Goal: Task Accomplishment & Management: Manage account settings

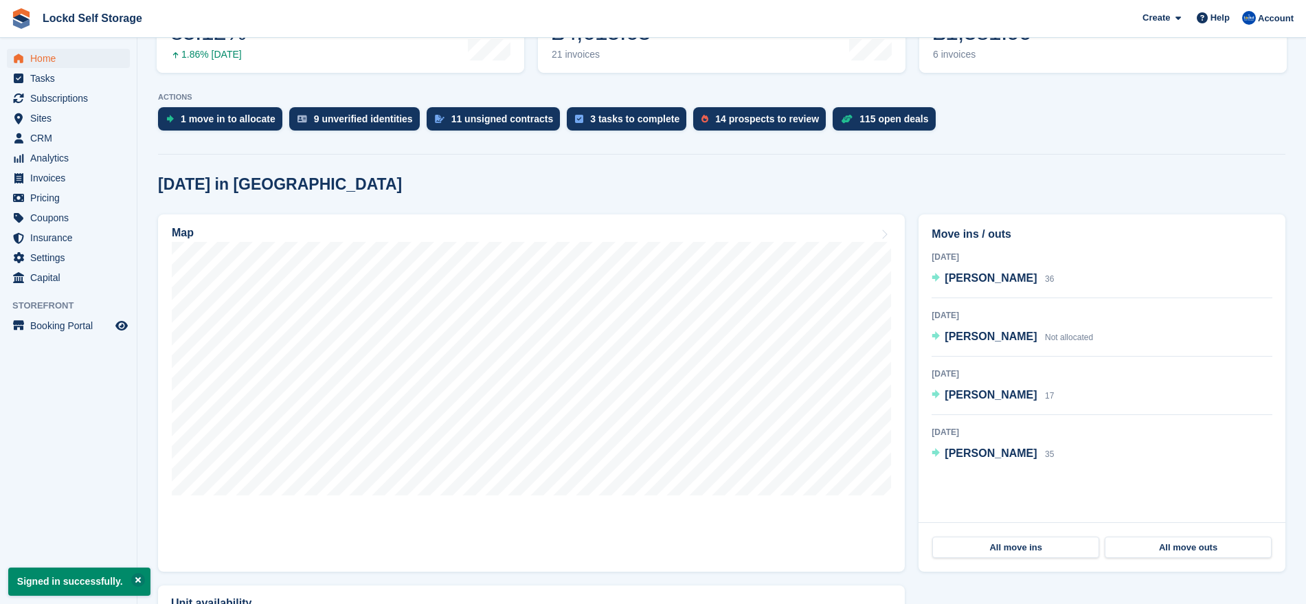
scroll to position [234, 0]
click at [970, 336] on span "Claudia Mason" at bounding box center [990, 336] width 92 height 12
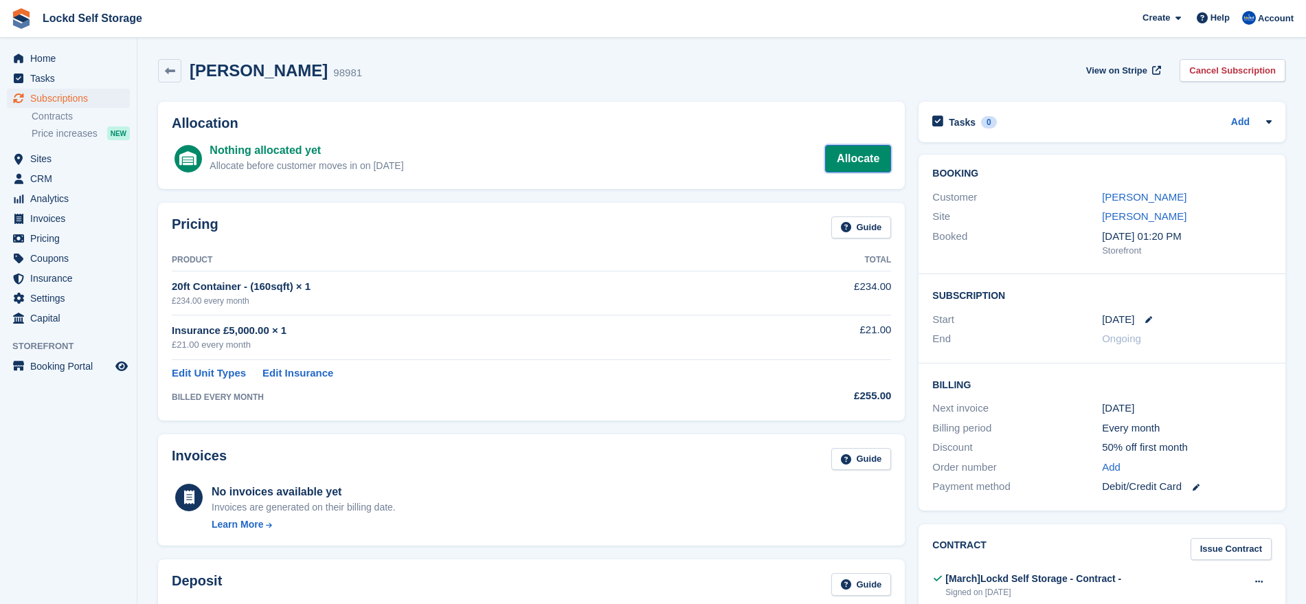
click at [849, 157] on link "Allocate" at bounding box center [858, 158] width 66 height 27
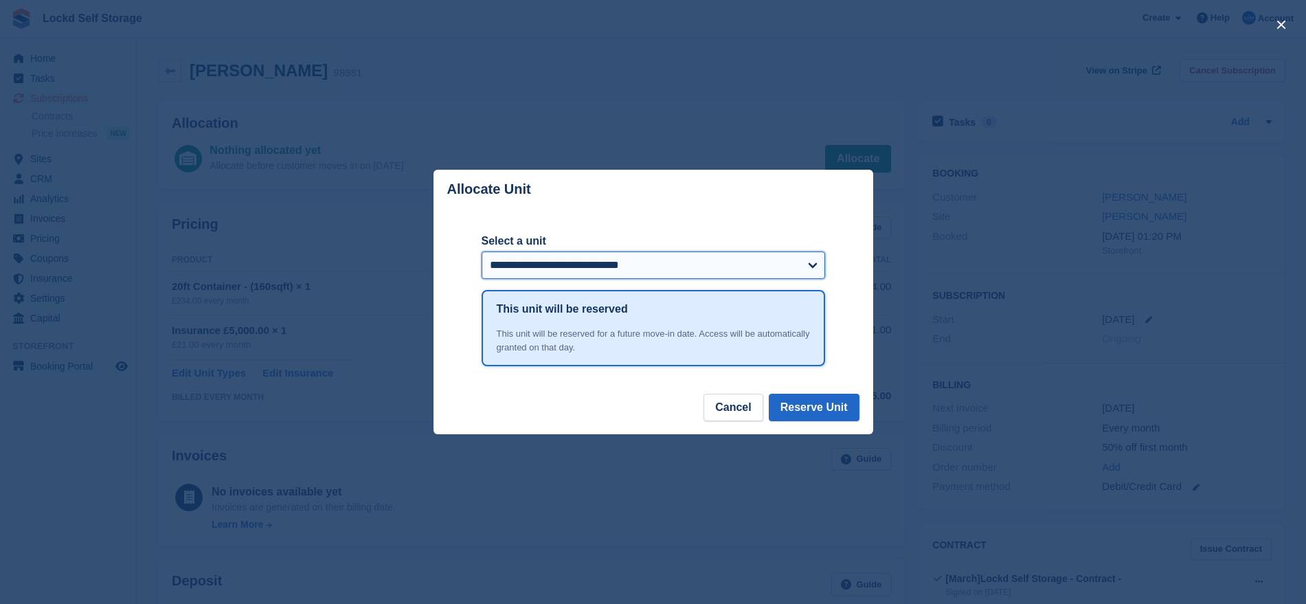
click at [659, 264] on select "**********" at bounding box center [652, 264] width 343 height 27
select select "*****"
click at [481, 253] on select "**********" at bounding box center [652, 264] width 343 height 27
click at [815, 410] on button "Reserve Unit" at bounding box center [814, 407] width 91 height 27
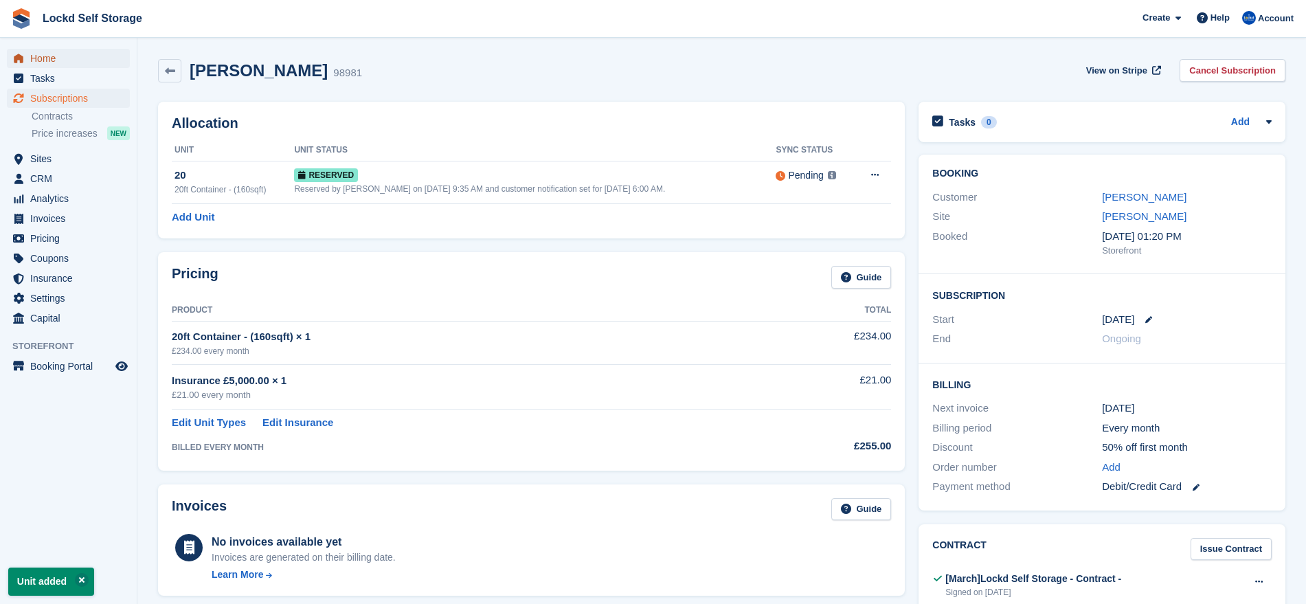
click at [76, 52] on span "Home" at bounding box center [71, 58] width 82 height 19
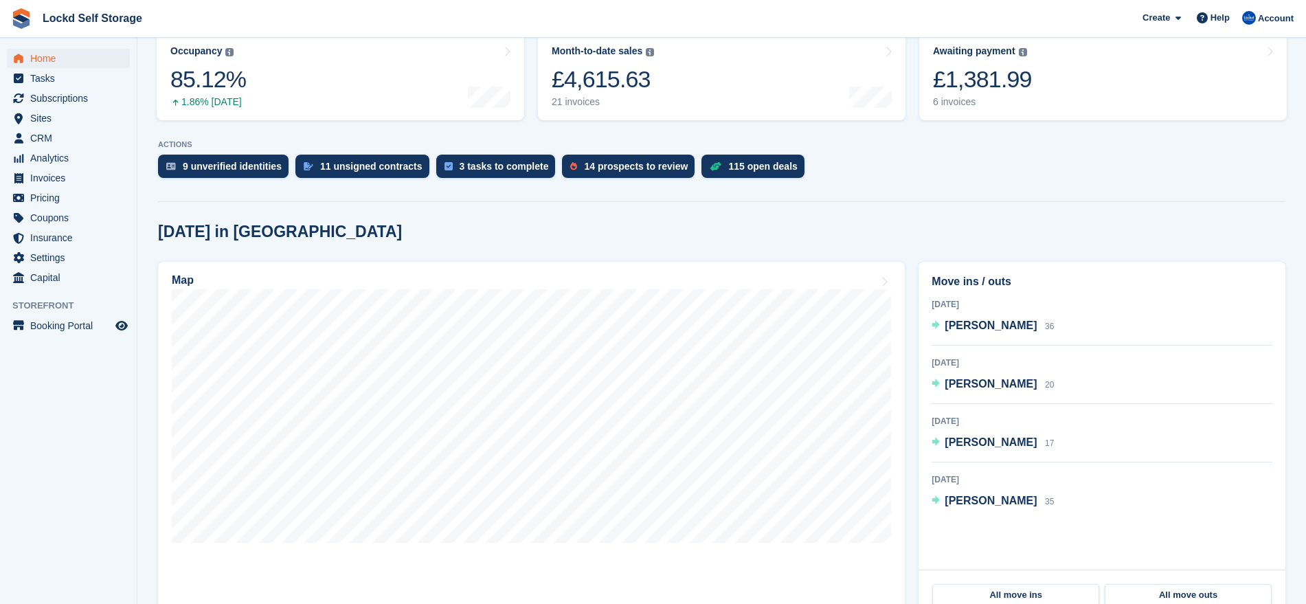
scroll to position [190, 0]
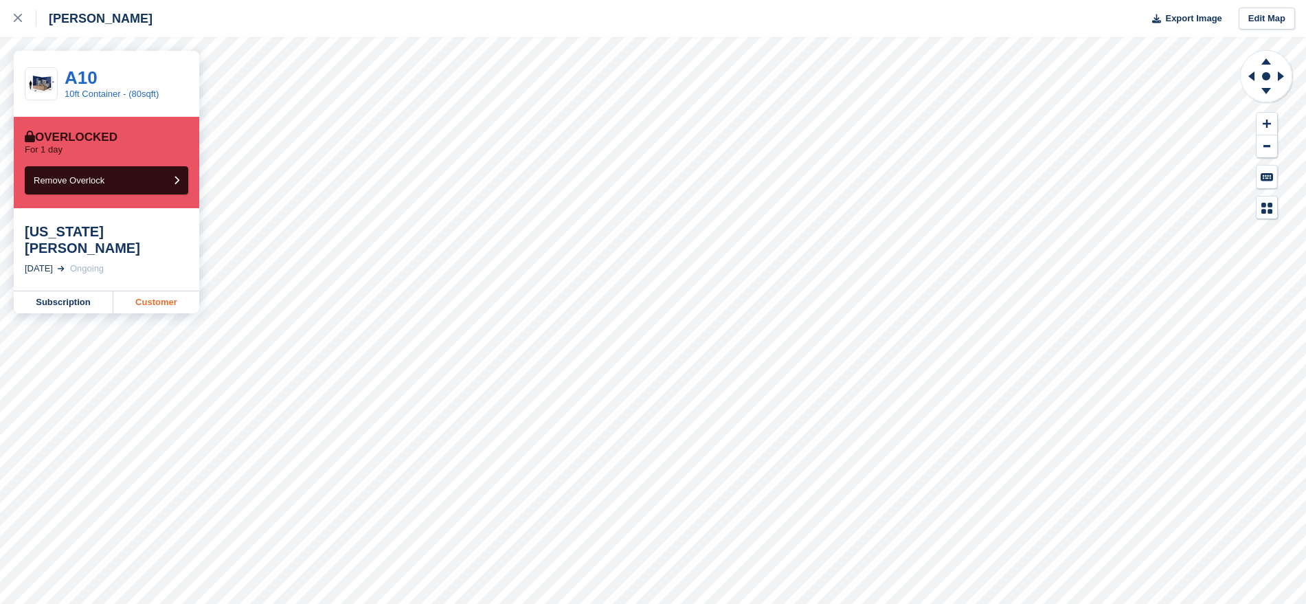
click at [131, 291] on link "Customer" at bounding box center [156, 302] width 86 height 22
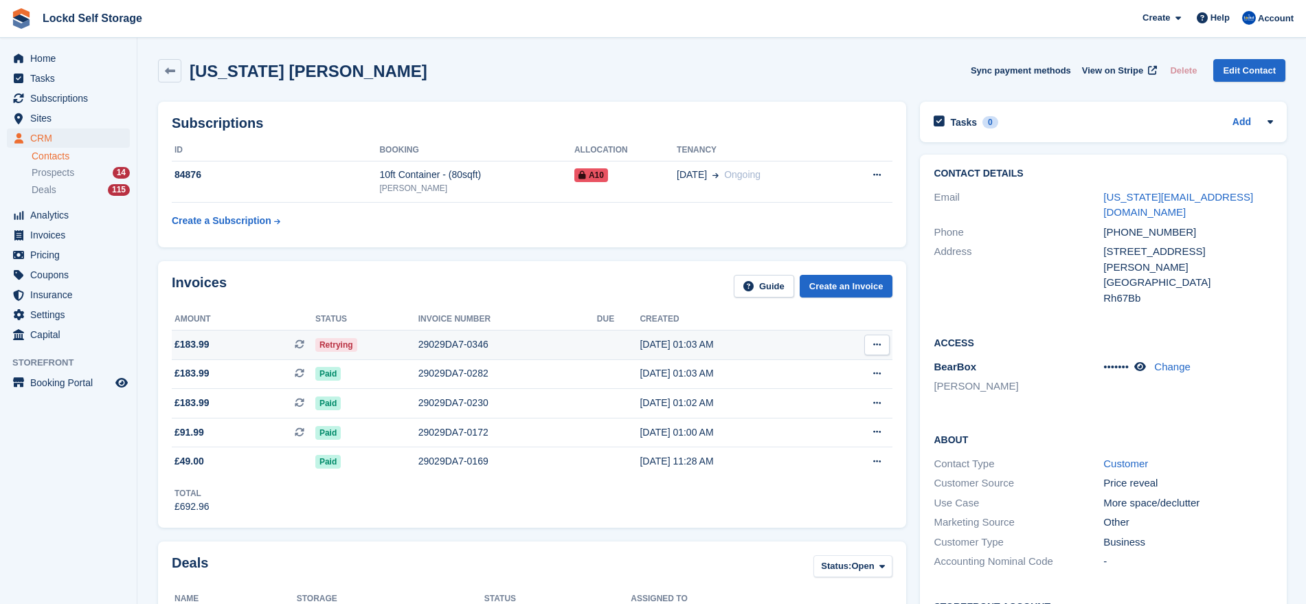
click at [371, 339] on div "Retrying" at bounding box center [366, 344] width 103 height 14
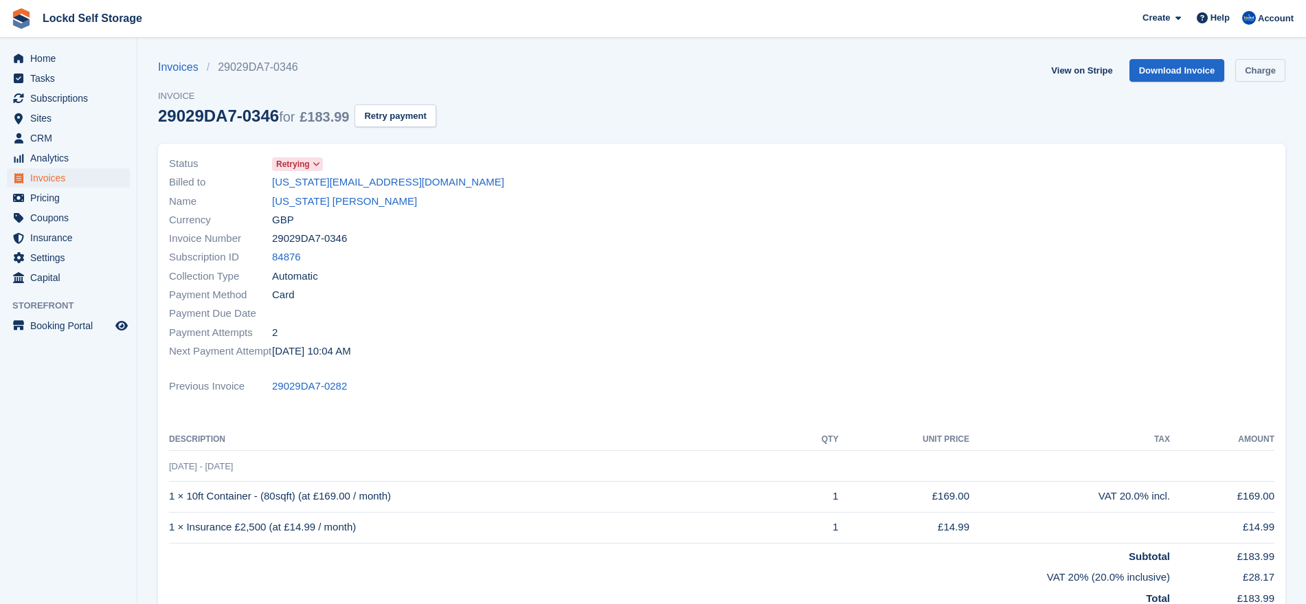
click at [1266, 65] on link "Charge" at bounding box center [1260, 70] width 50 height 23
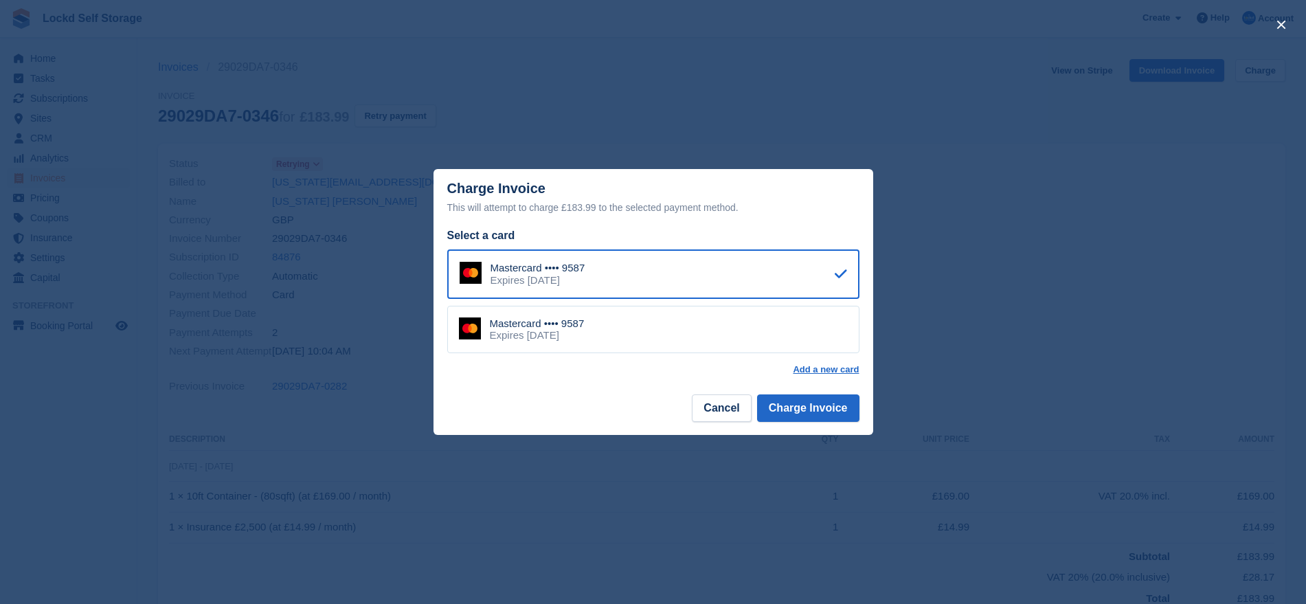
click at [659, 332] on div "Mastercard •••• 9587 Expires [DATE]" at bounding box center [653, 330] width 412 height 48
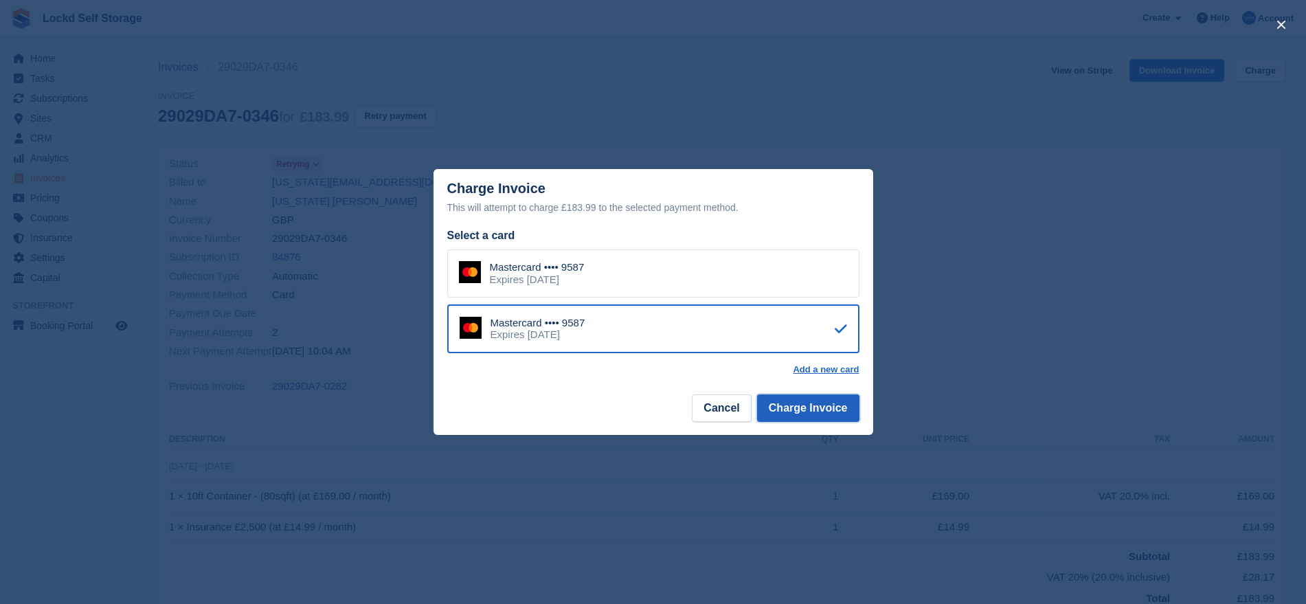
click at [809, 407] on button "Charge Invoice" at bounding box center [808, 407] width 102 height 27
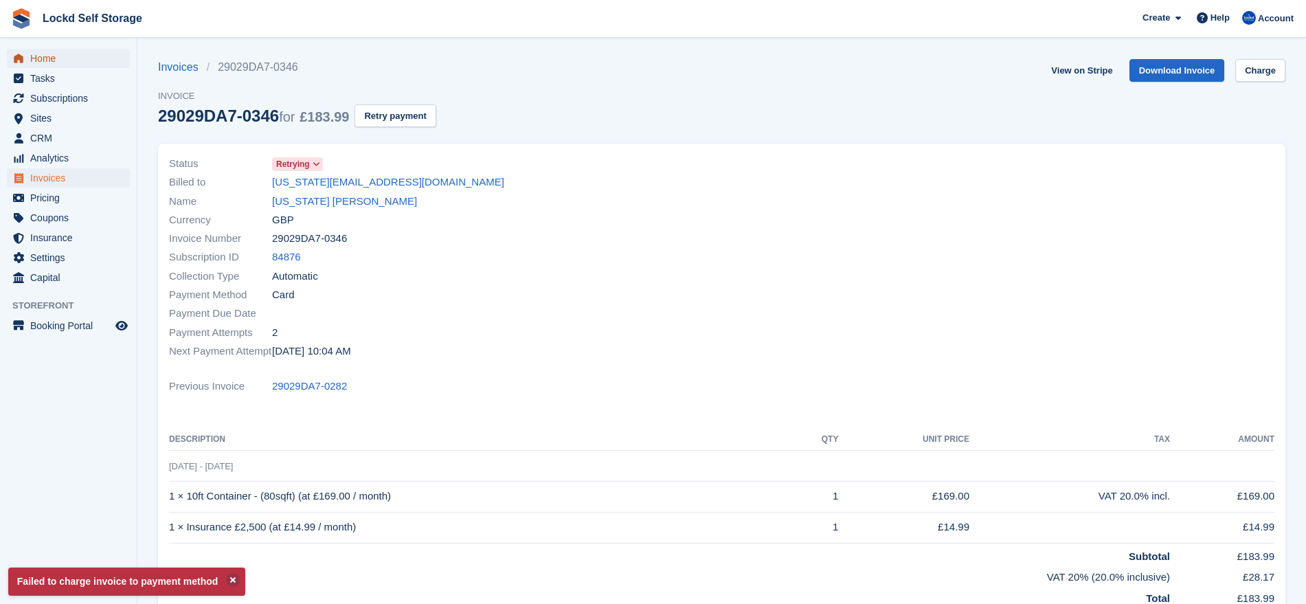
click at [80, 57] on span "Home" at bounding box center [71, 58] width 82 height 19
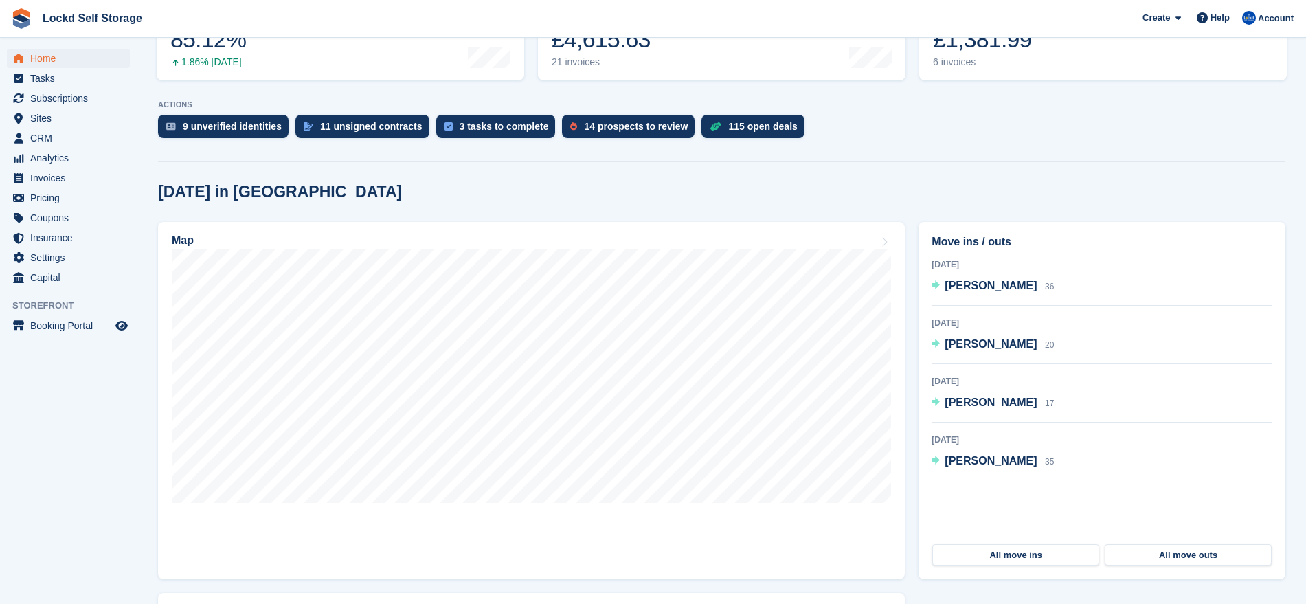
scroll to position [226, 0]
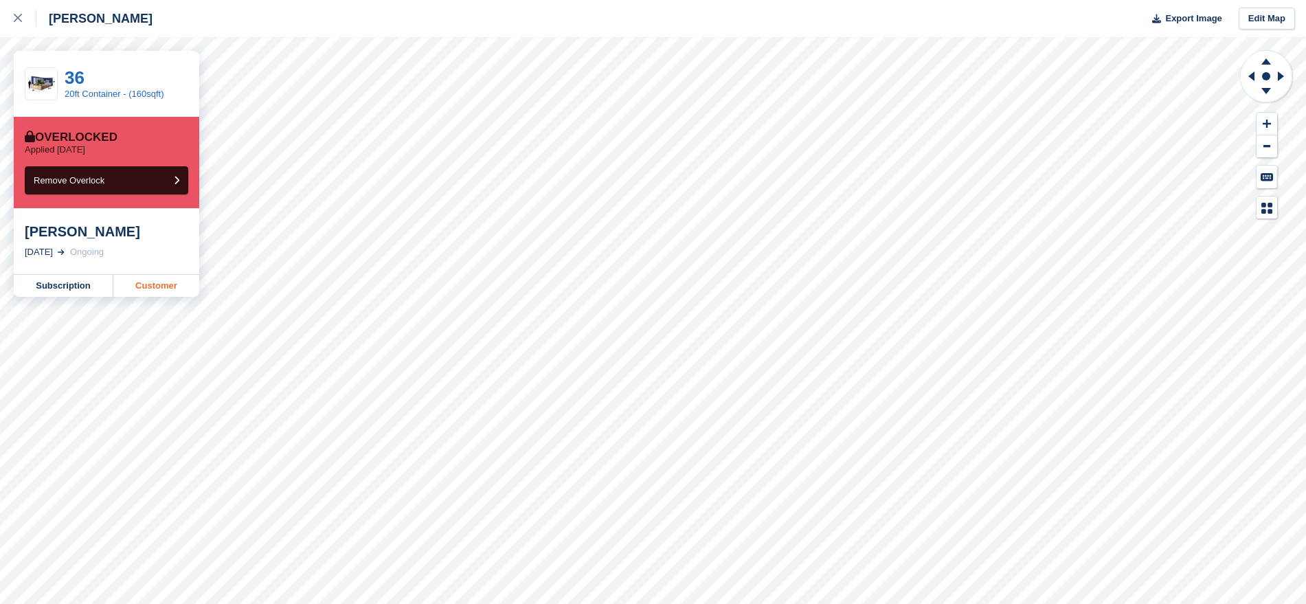
click at [150, 290] on link "Customer" at bounding box center [156, 286] width 86 height 22
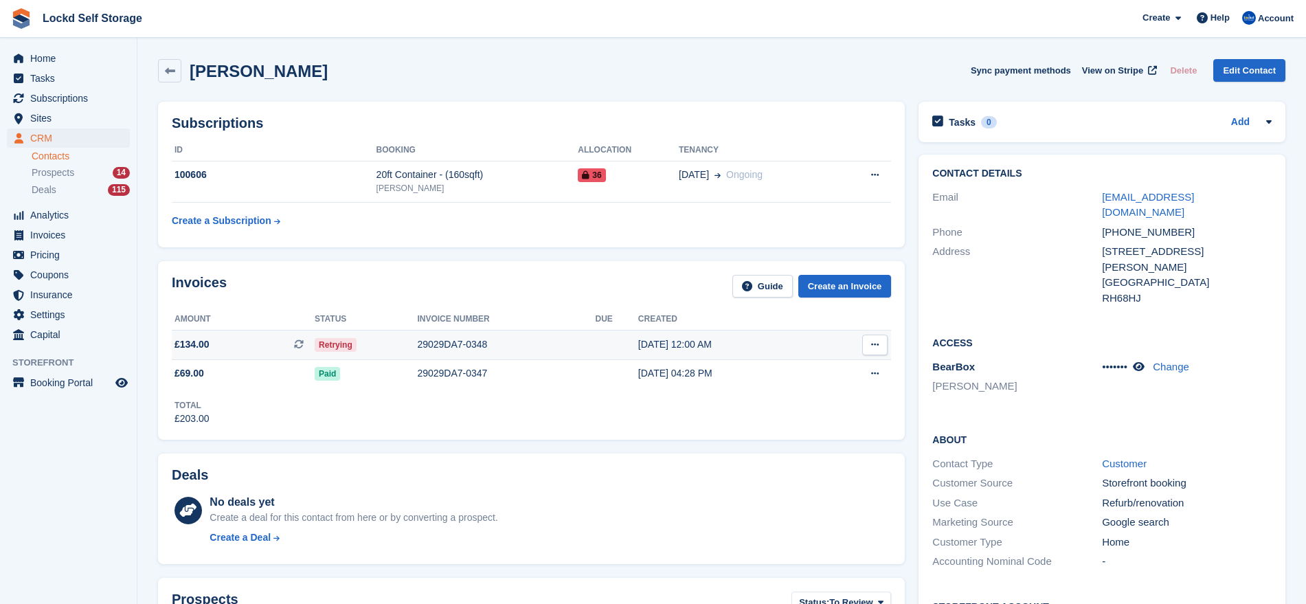
click at [400, 341] on div "Retrying" at bounding box center [366, 344] width 102 height 14
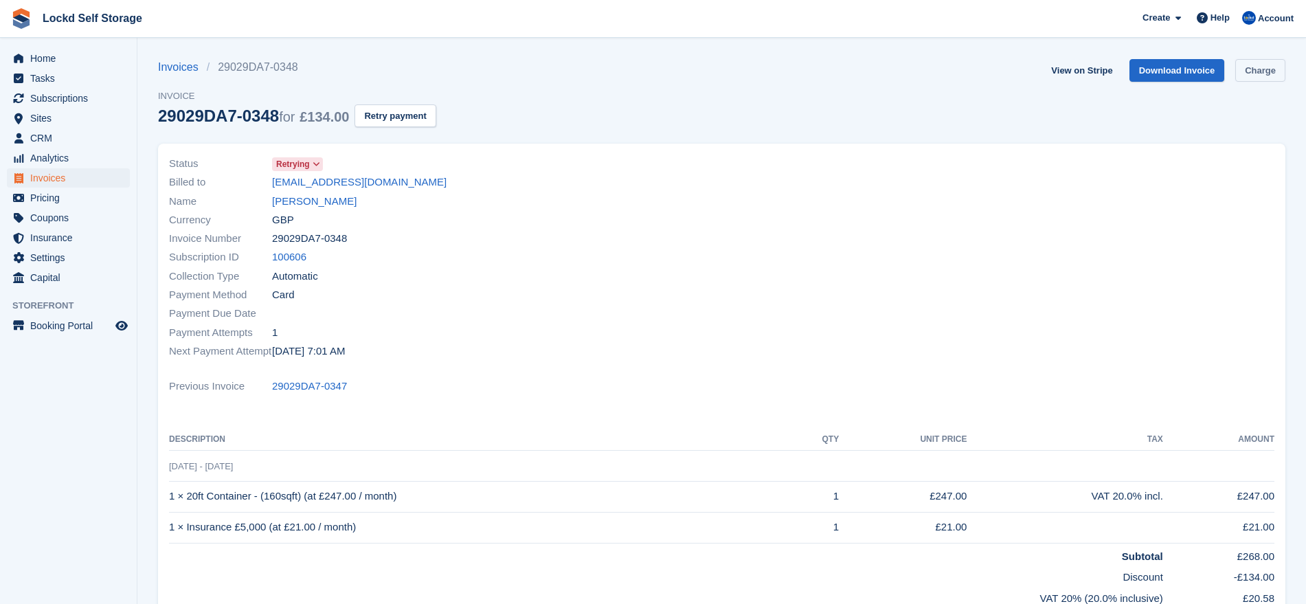
click at [1253, 74] on link "Charge" at bounding box center [1260, 70] width 50 height 23
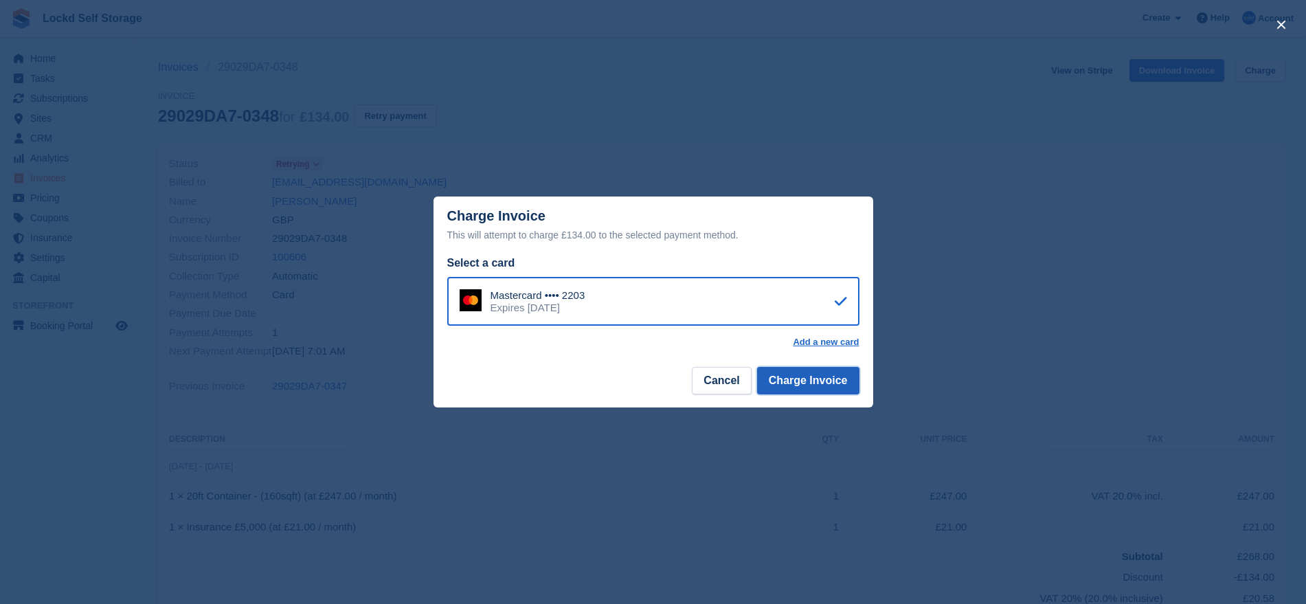
click at [811, 385] on button "Charge Invoice" at bounding box center [808, 380] width 102 height 27
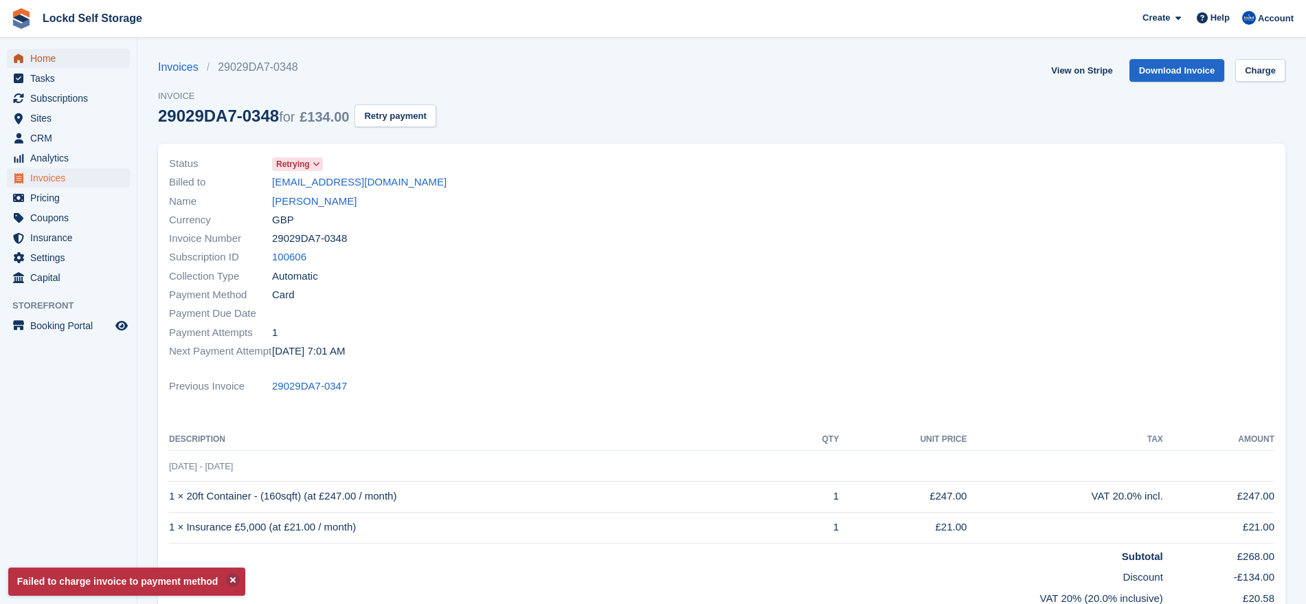
click at [73, 54] on span "Home" at bounding box center [71, 58] width 82 height 19
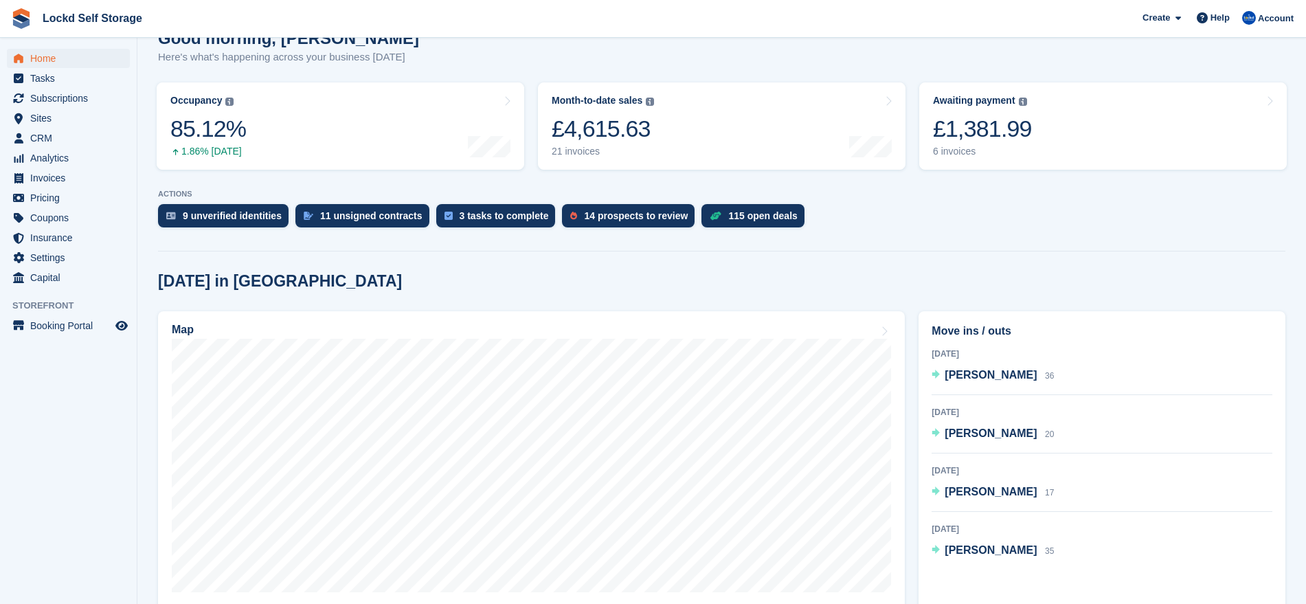
scroll to position [135, 0]
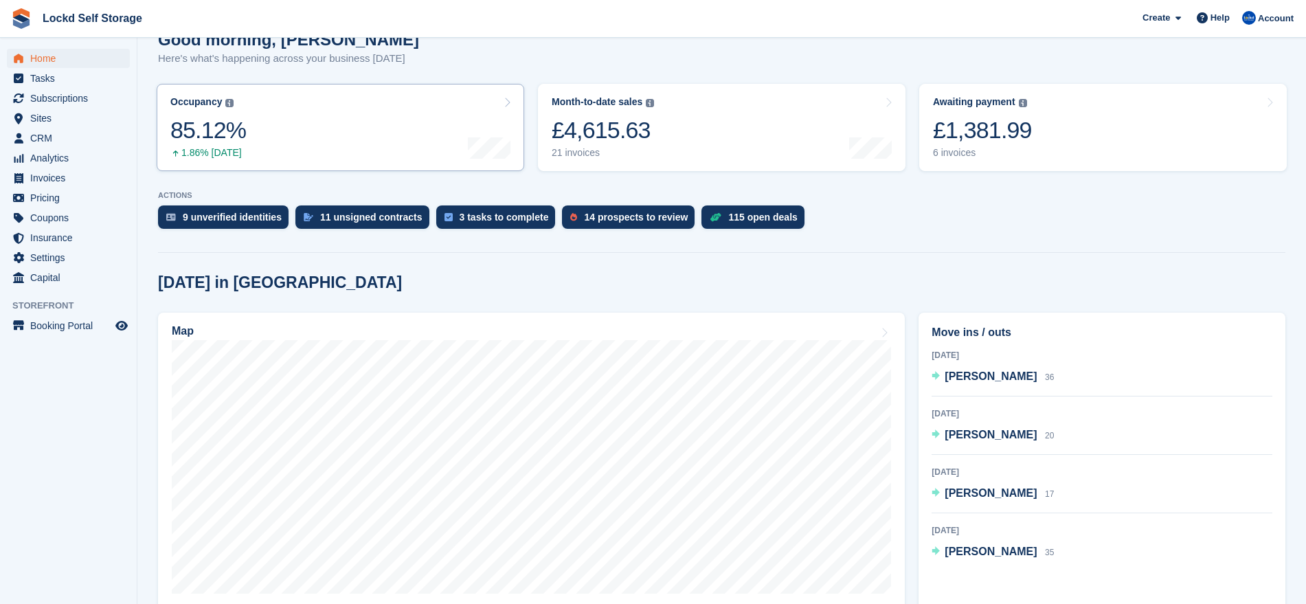
click at [271, 135] on link "Occupancy The percentage of all currently allocated units in terms of area. Inc…" at bounding box center [340, 127] width 367 height 87
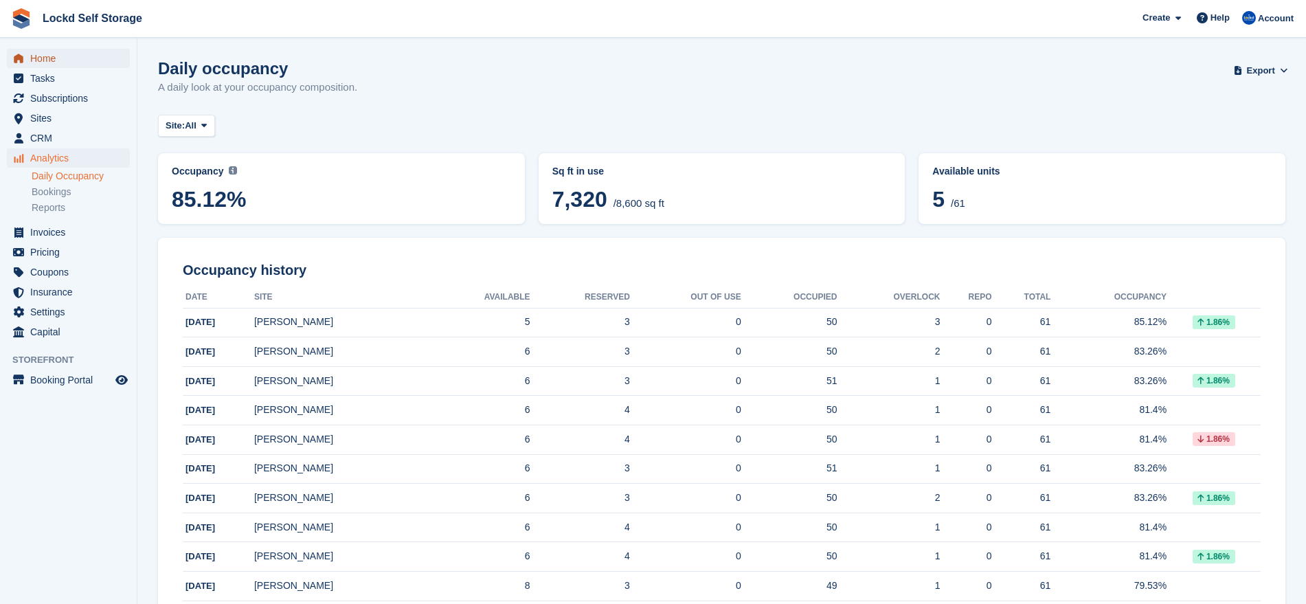
click at [76, 57] on span "Home" at bounding box center [71, 58] width 82 height 19
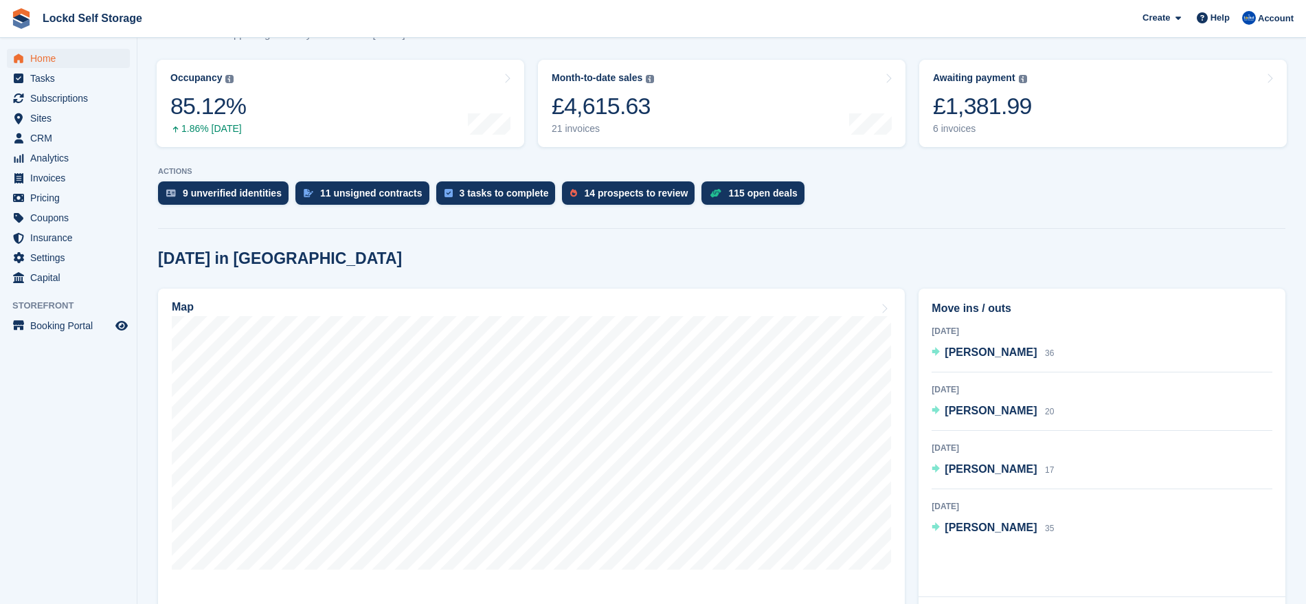
scroll to position [165, 0]
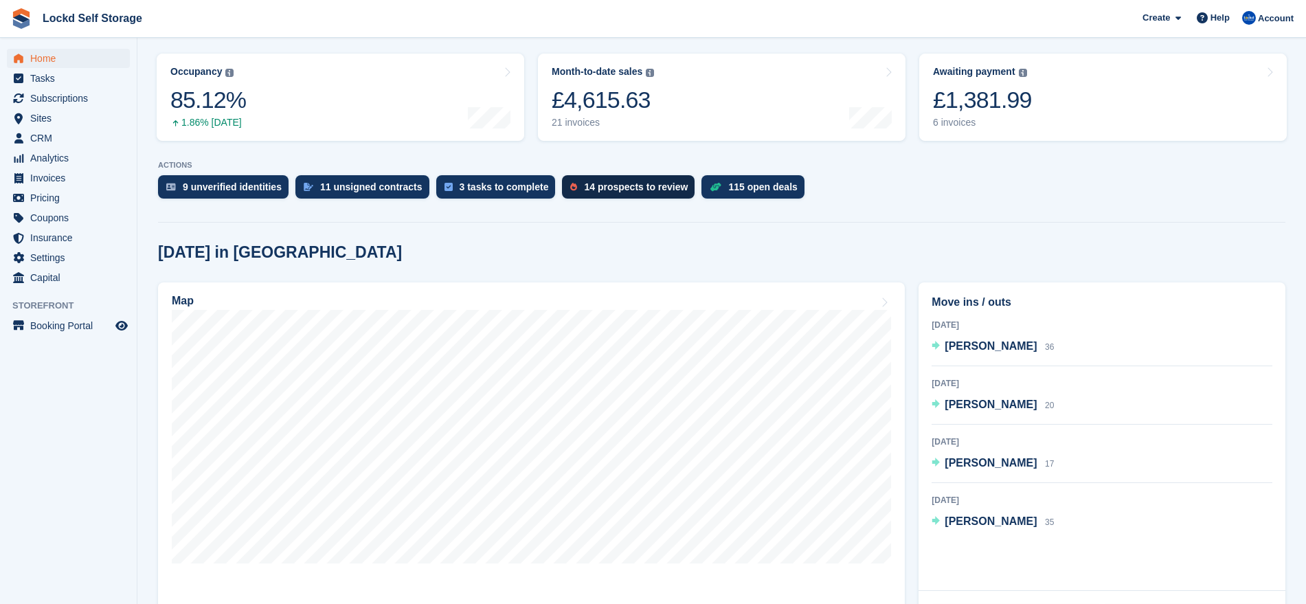
click at [641, 185] on div "14 prospects to review" at bounding box center [636, 186] width 104 height 11
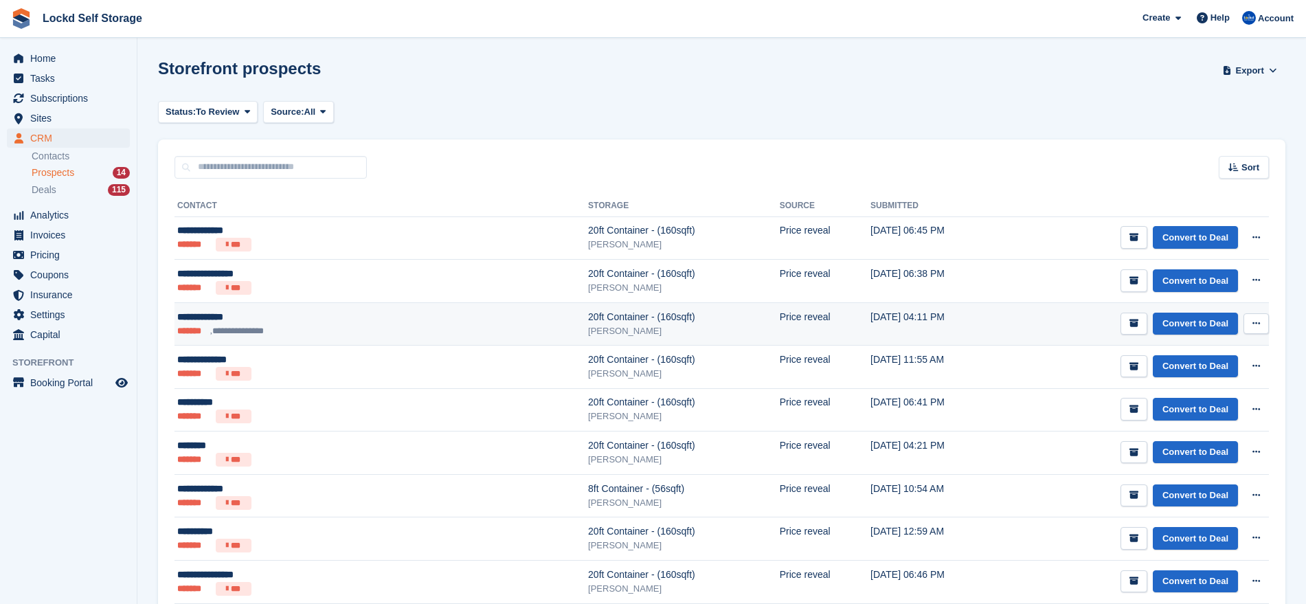
click at [1247, 319] on button at bounding box center [1255, 323] width 25 height 21
click at [1196, 391] on p "Delete prospect" at bounding box center [1203, 398] width 120 height 18
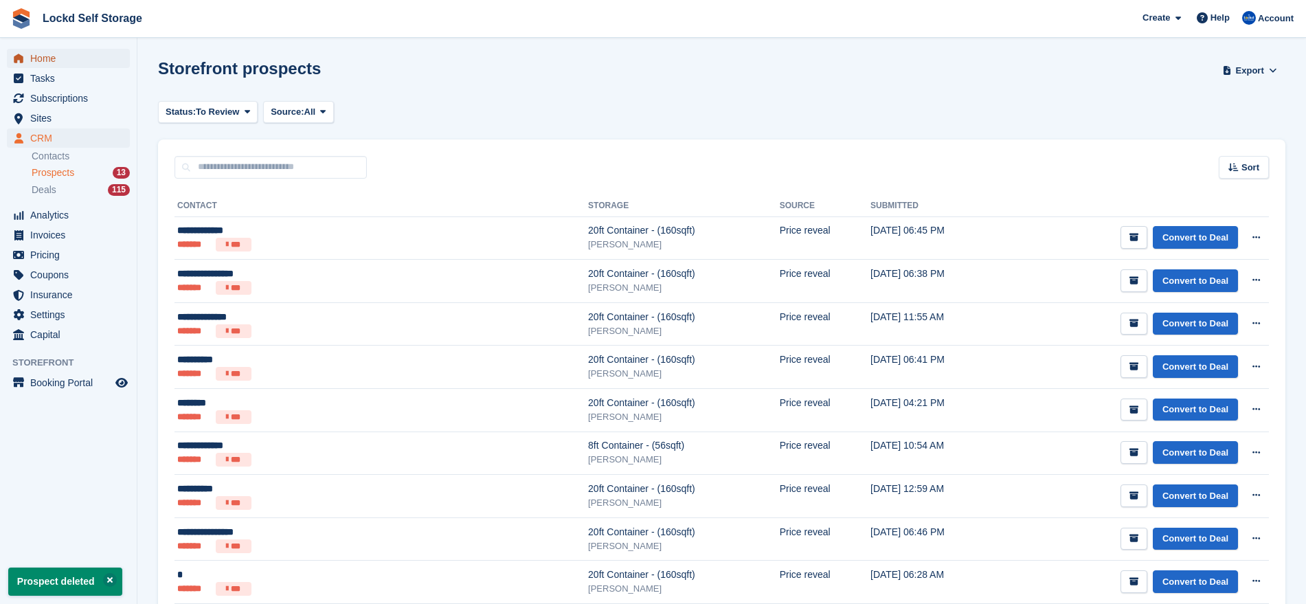
click at [71, 59] on span "Home" at bounding box center [71, 58] width 82 height 19
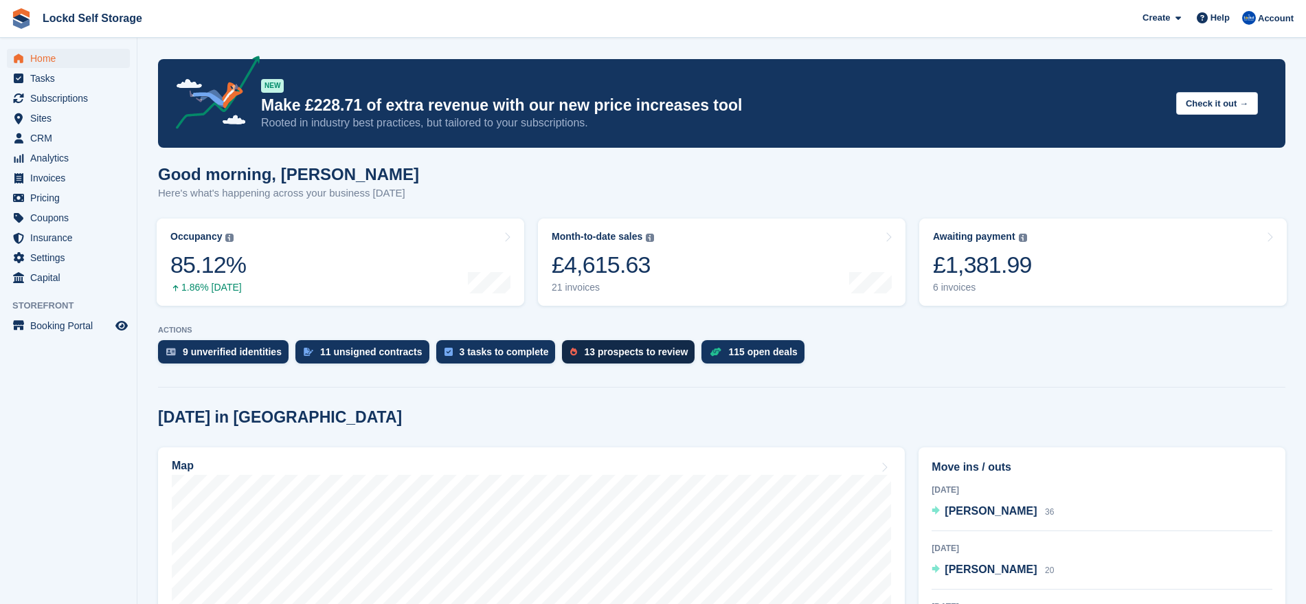
click at [584, 352] on div "13 prospects to review" at bounding box center [636, 351] width 104 height 11
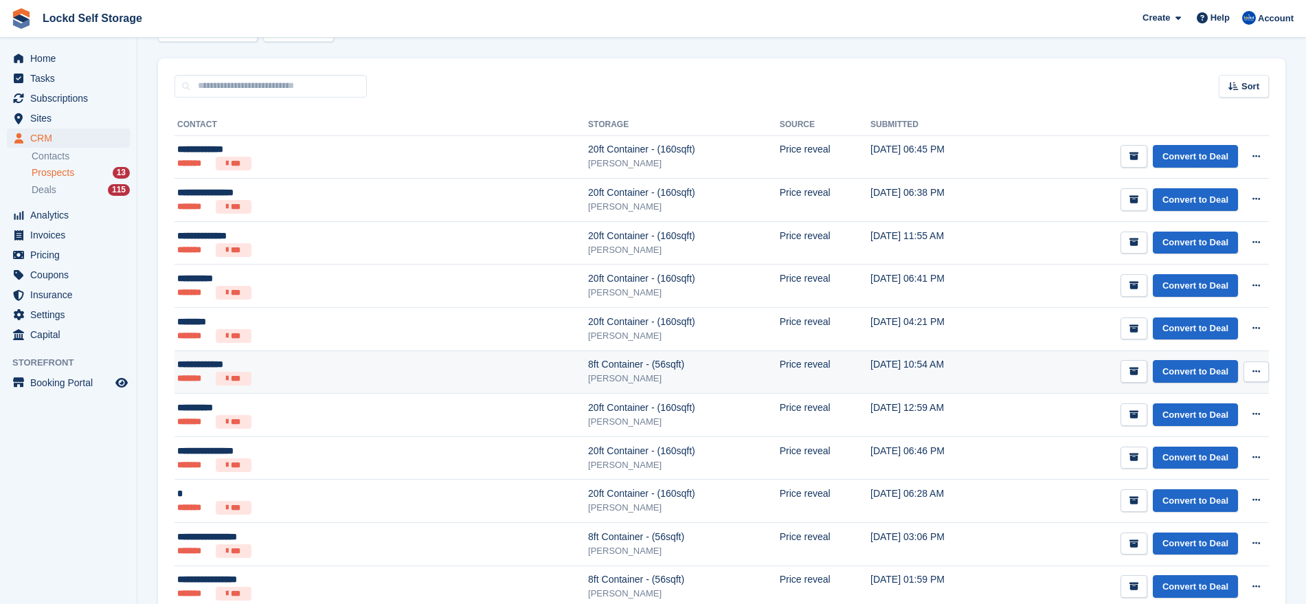
scroll to position [104, 0]
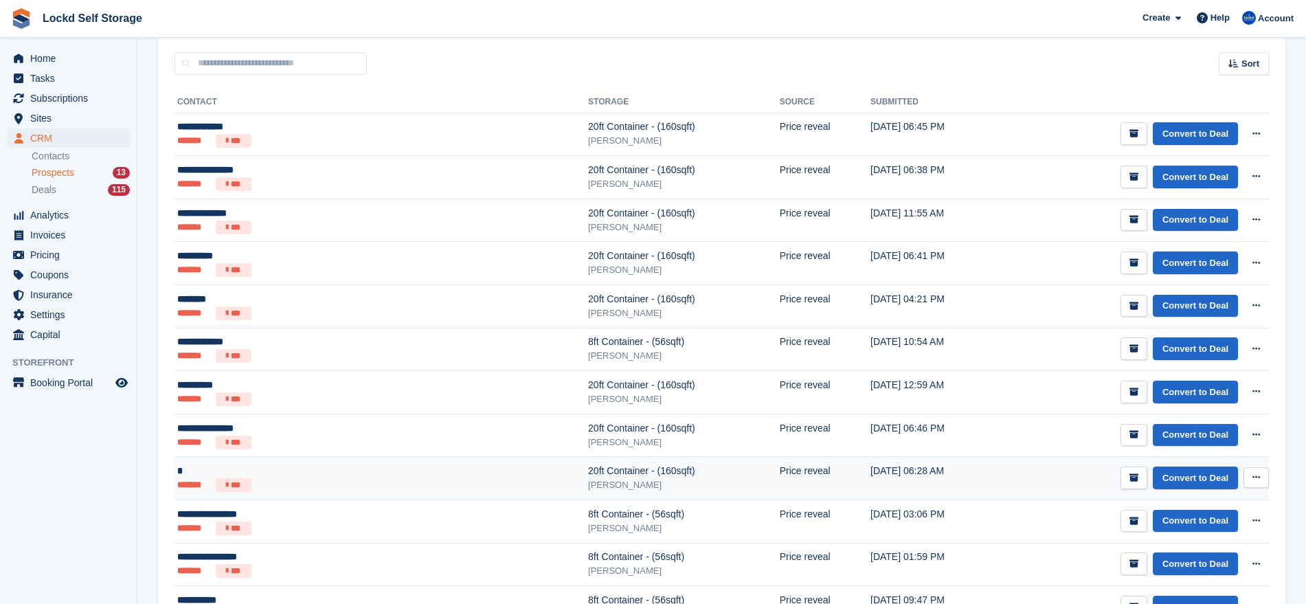
click at [1003, 477] on td "Convert to Deal View contact Edit contact Delete prospect" at bounding box center [1136, 478] width 266 height 43
click at [588, 468] on div "20ft Container - (160sqft)" at bounding box center [684, 471] width 192 height 14
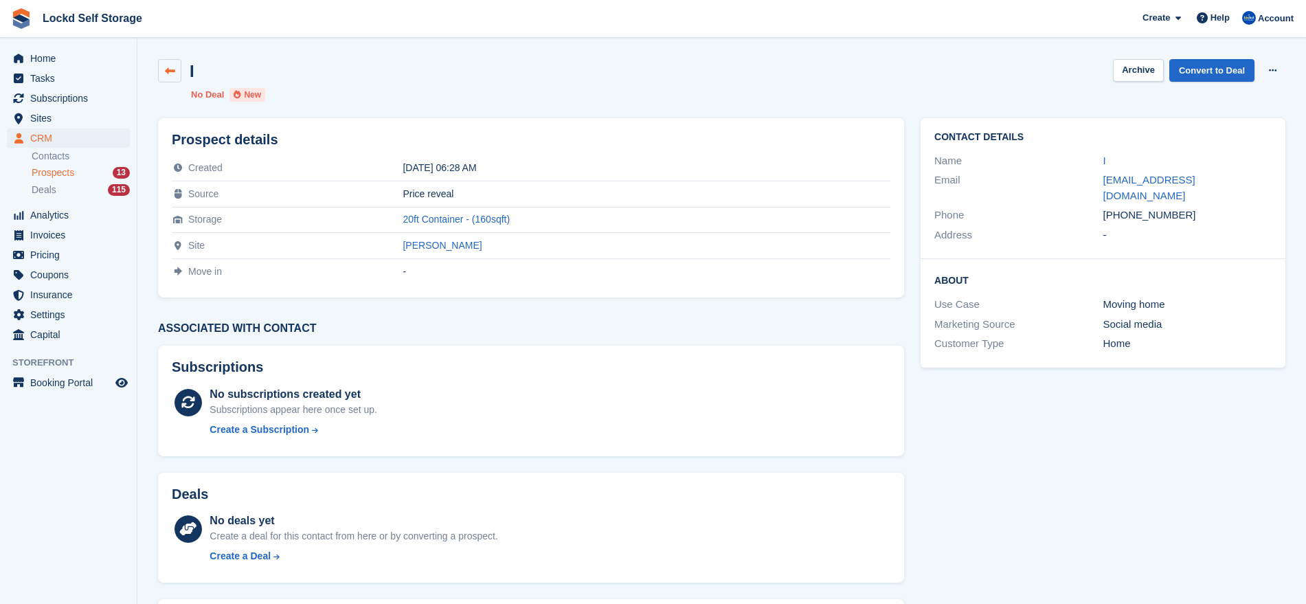
click at [177, 69] on link at bounding box center [169, 70] width 23 height 23
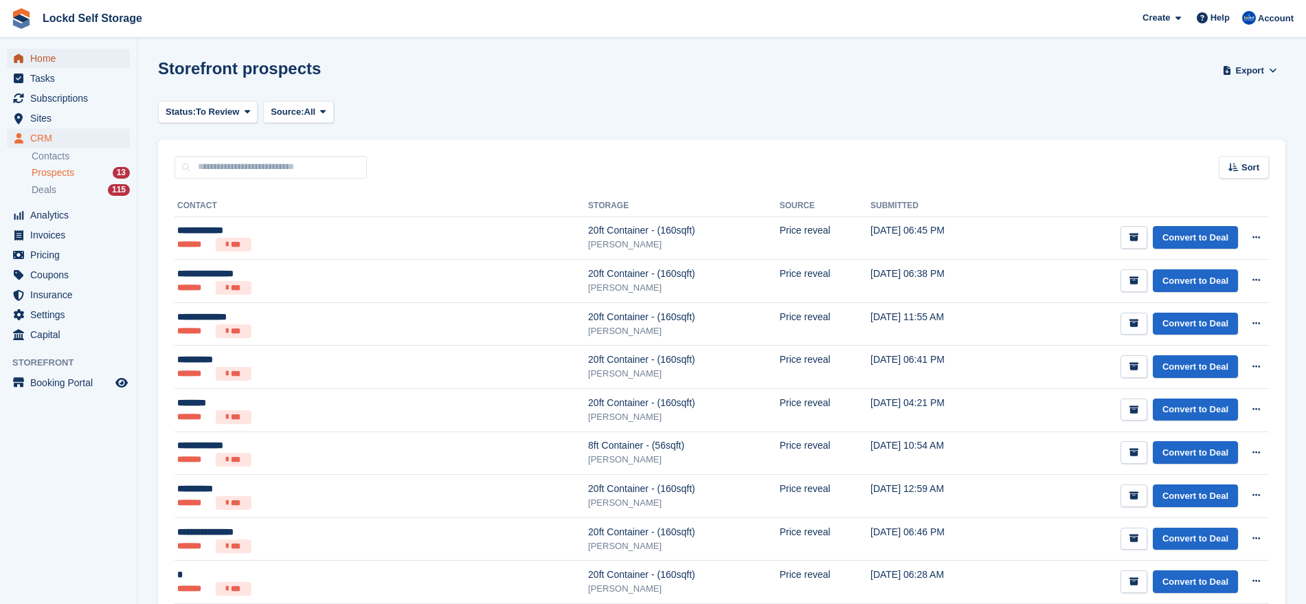
click at [65, 50] on span "Home" at bounding box center [71, 58] width 82 height 19
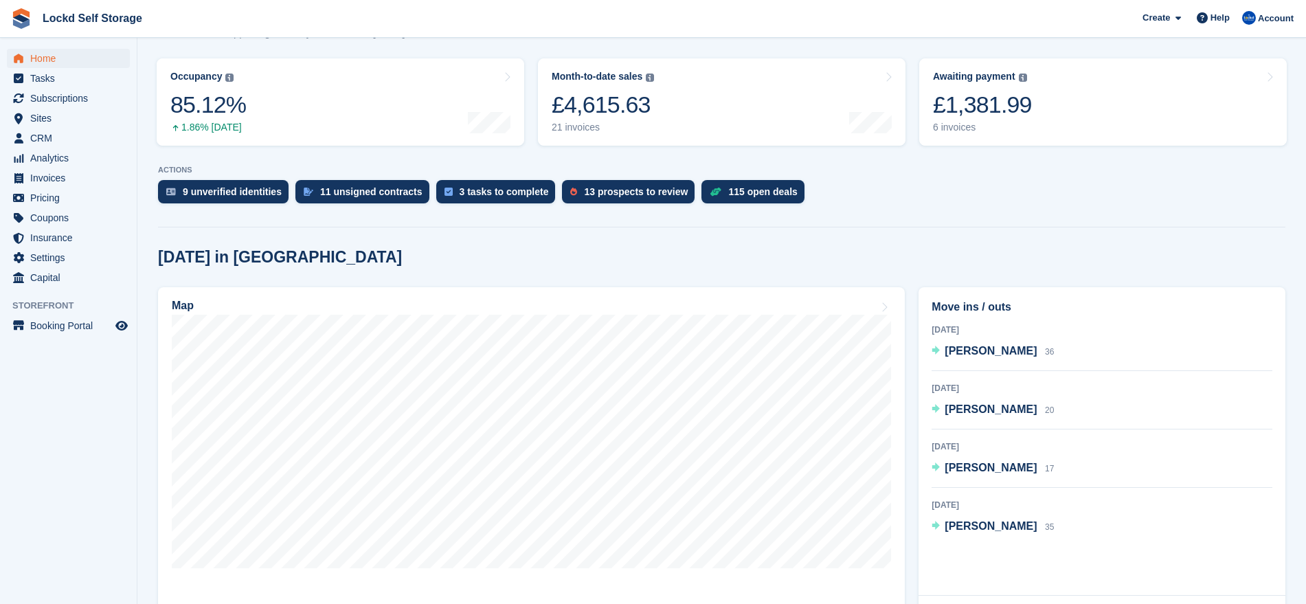
scroll to position [161, 0]
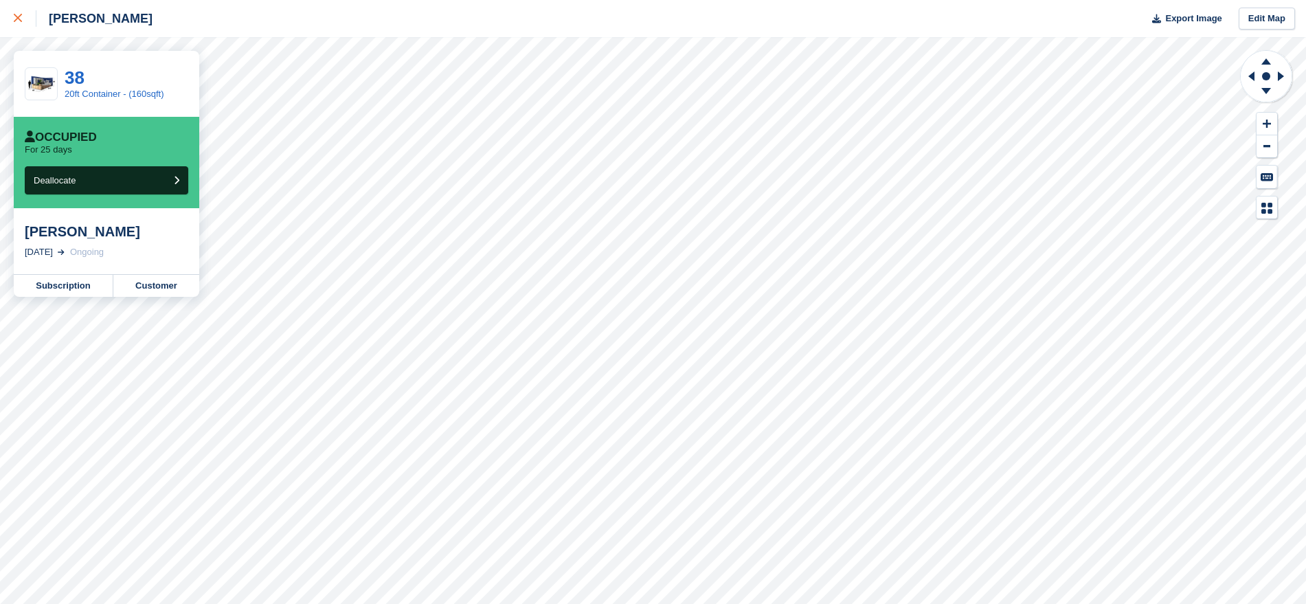
click at [25, 19] on div at bounding box center [25, 18] width 23 height 16
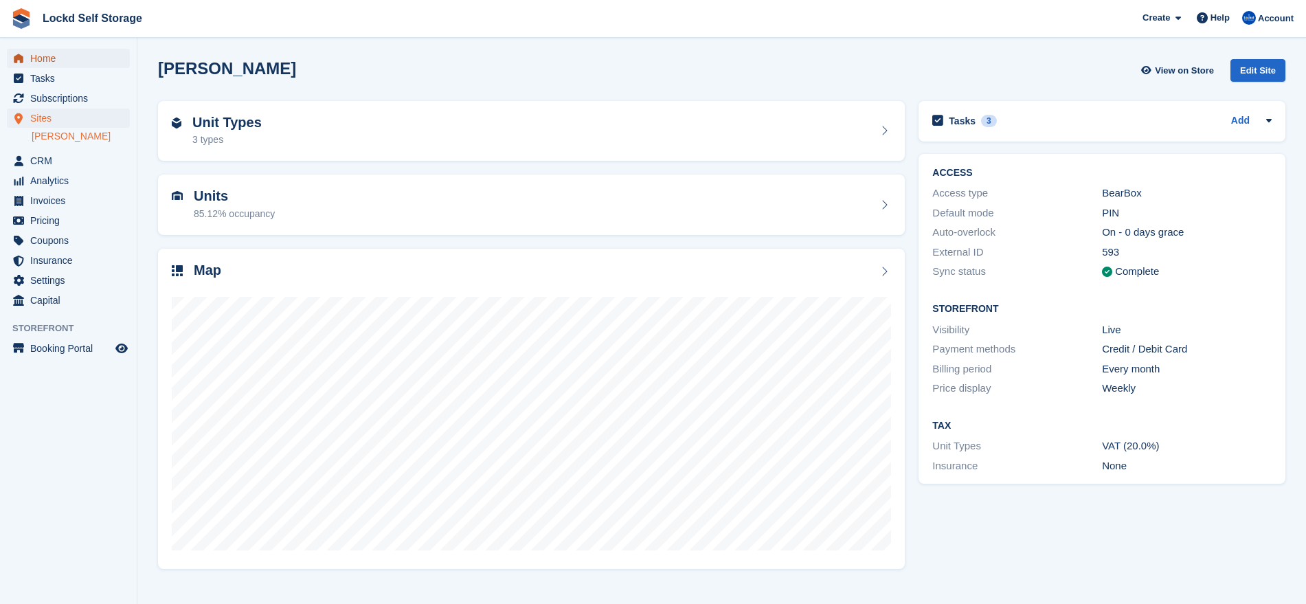
click at [52, 55] on span "Home" at bounding box center [71, 58] width 82 height 19
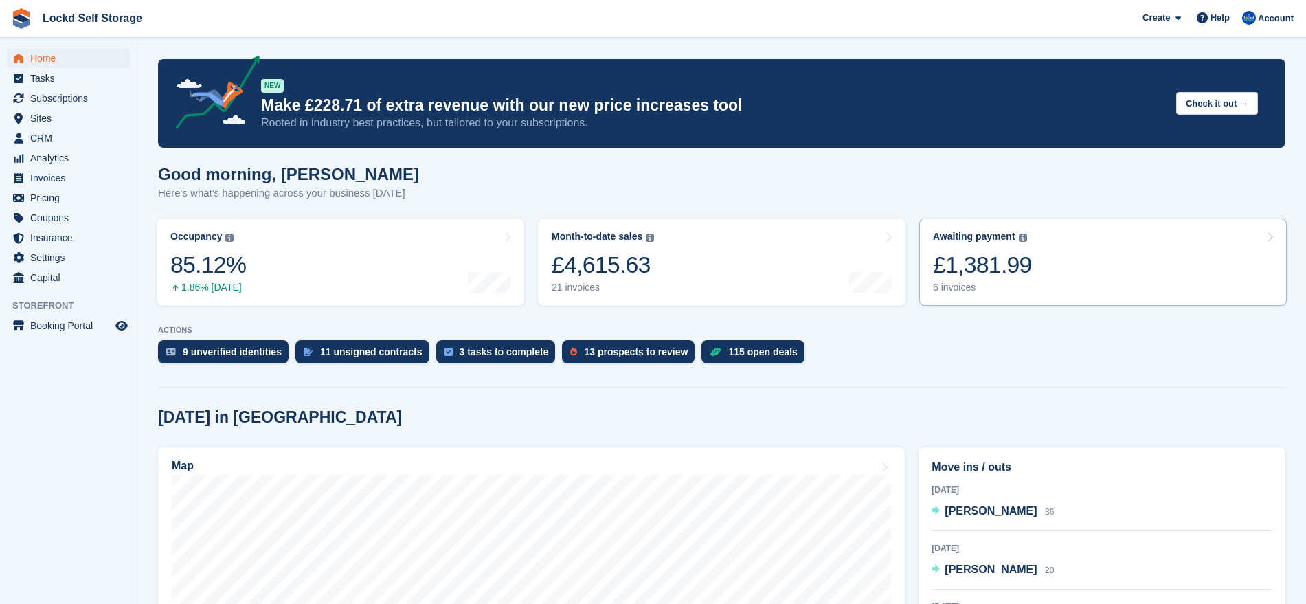
click at [1042, 267] on link "Awaiting payment The total outstanding balance on all open invoices. £1,381.99 …" at bounding box center [1102, 261] width 367 height 87
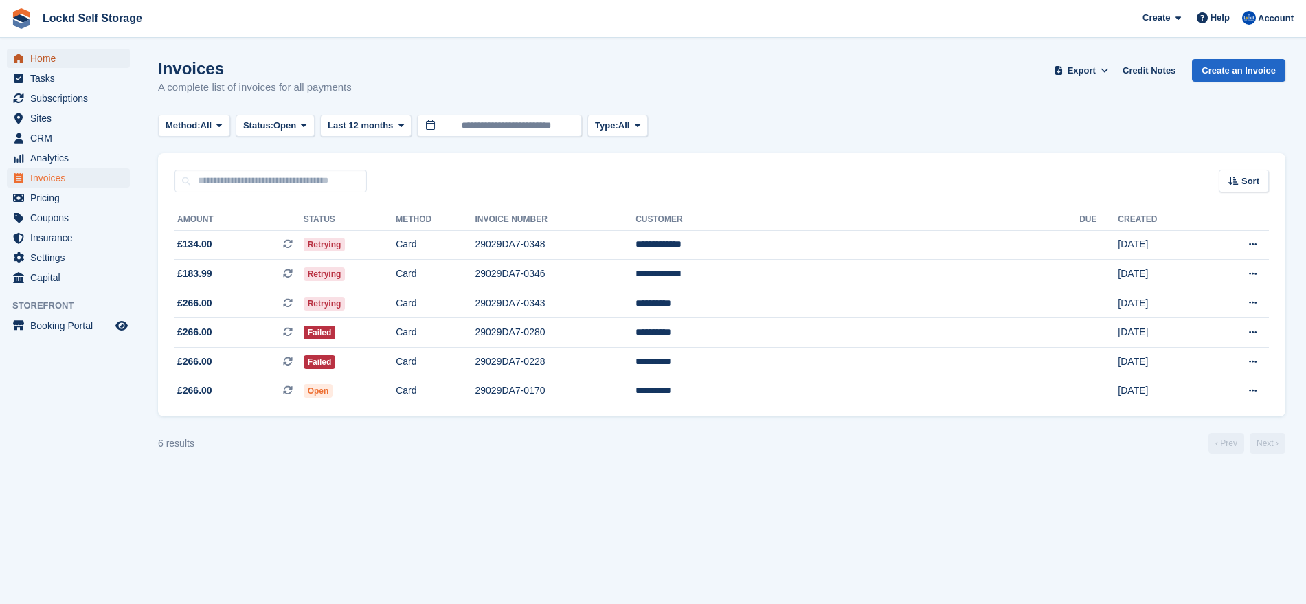
click at [48, 55] on span "Home" at bounding box center [71, 58] width 82 height 19
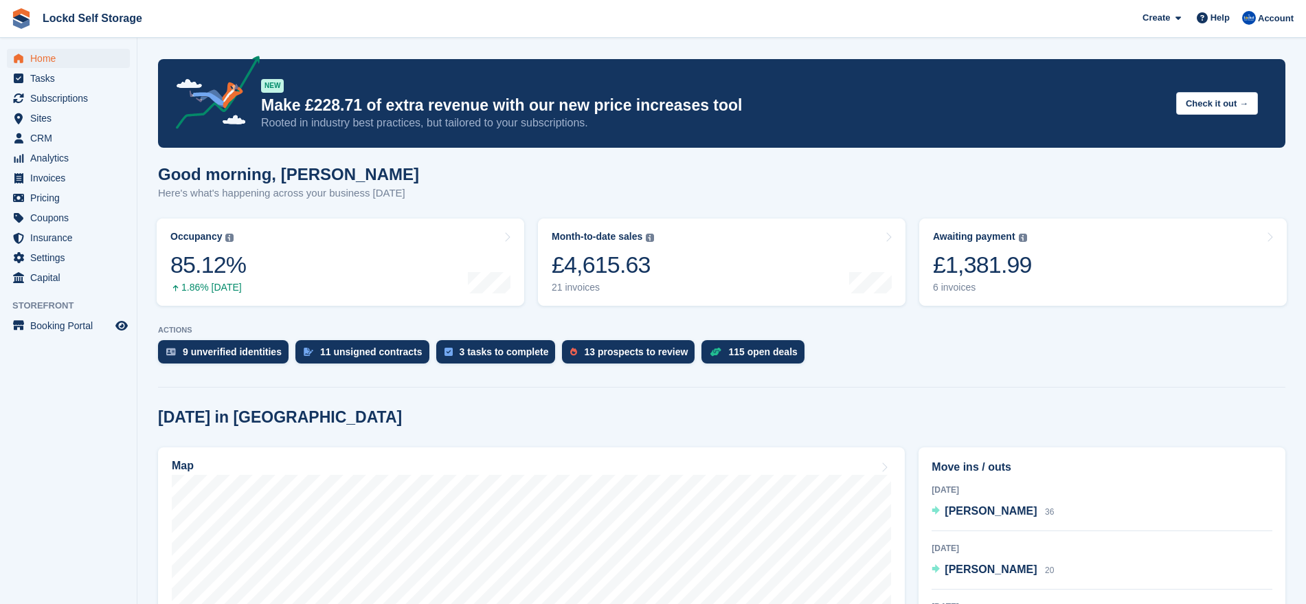
scroll to position [185, 0]
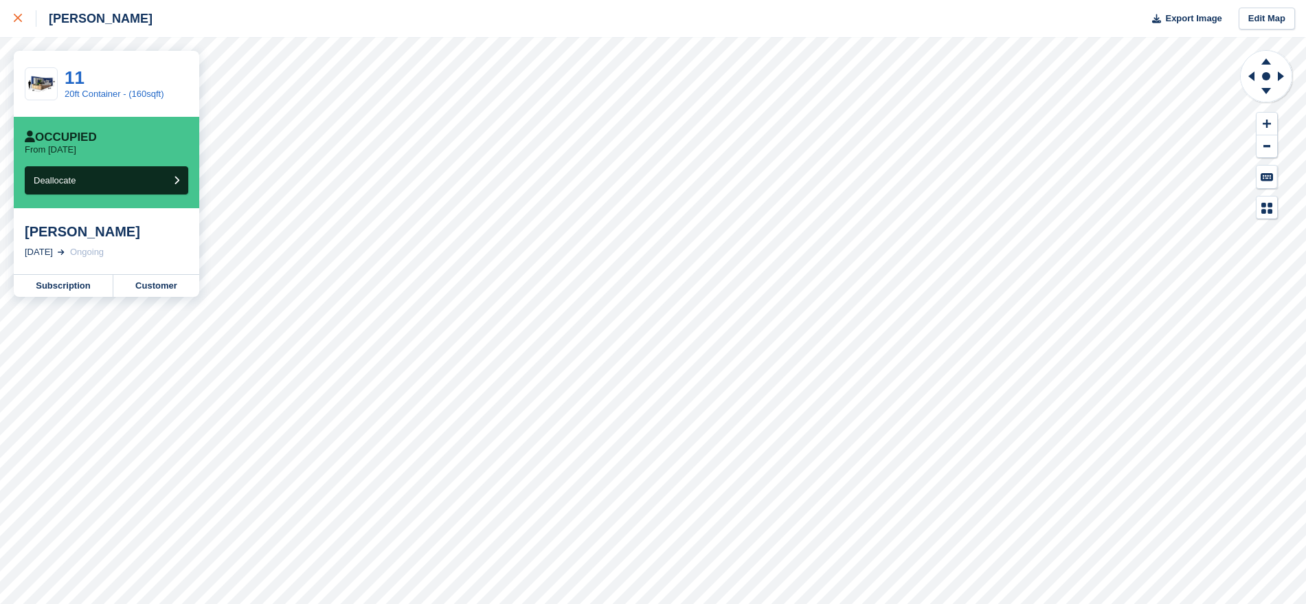
click at [21, 19] on icon at bounding box center [18, 18] width 8 height 8
